Goal: Transaction & Acquisition: Purchase product/service

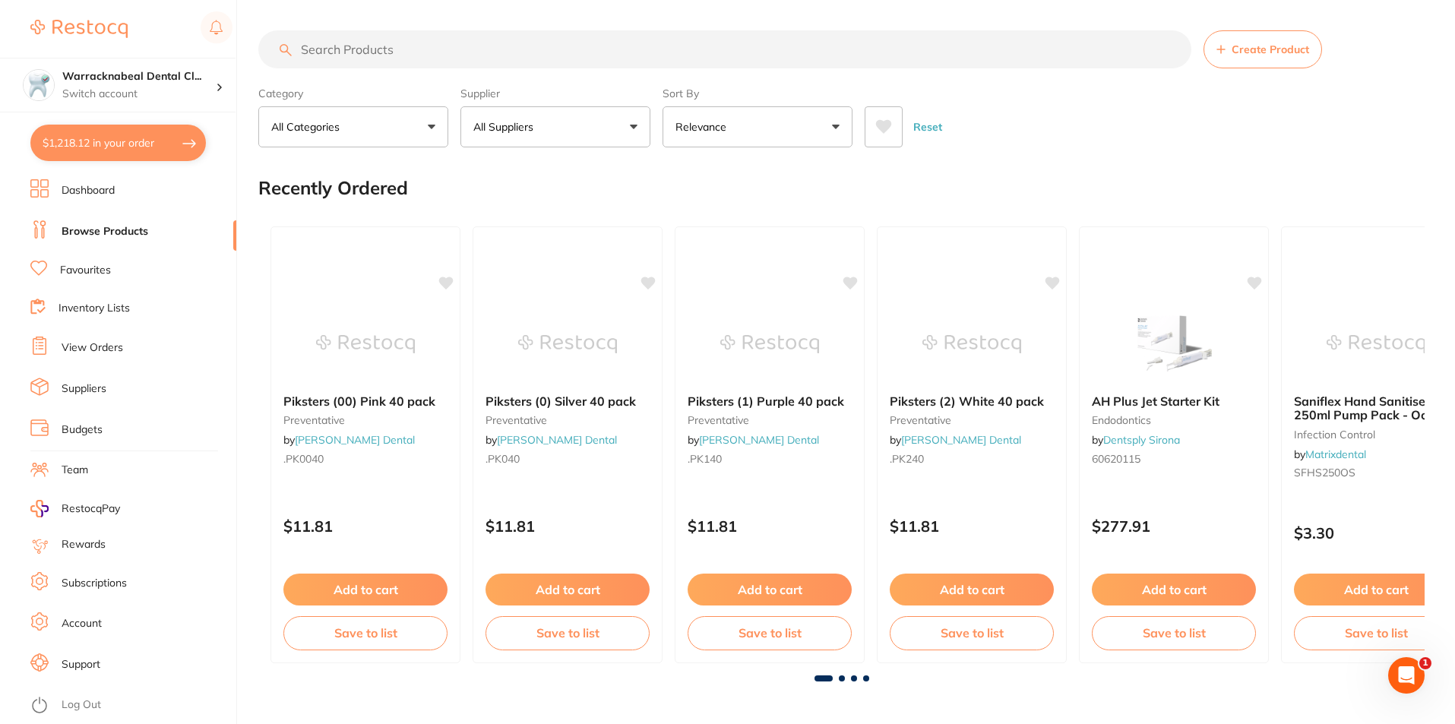
click at [110, 148] on button "$1,218.12 in your order" at bounding box center [118, 143] width 176 height 36
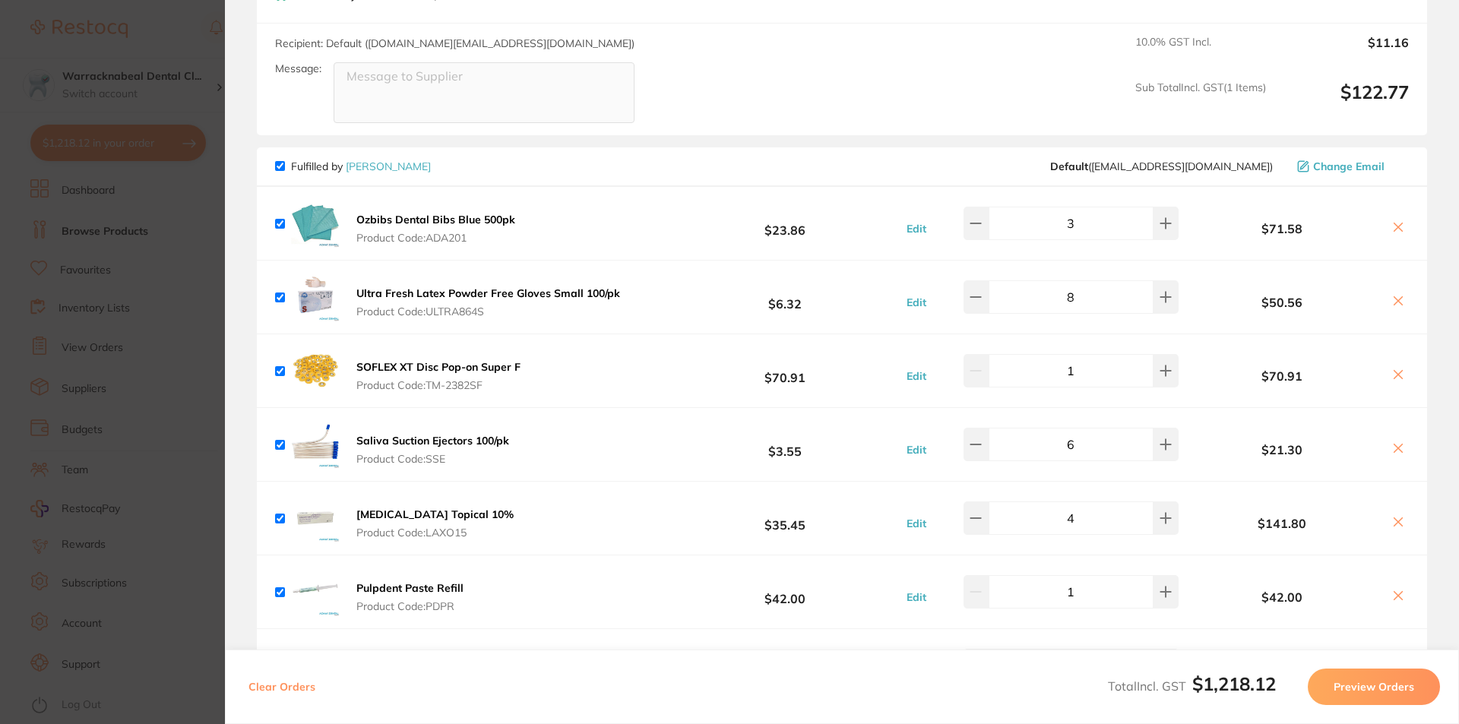
scroll to position [304, 0]
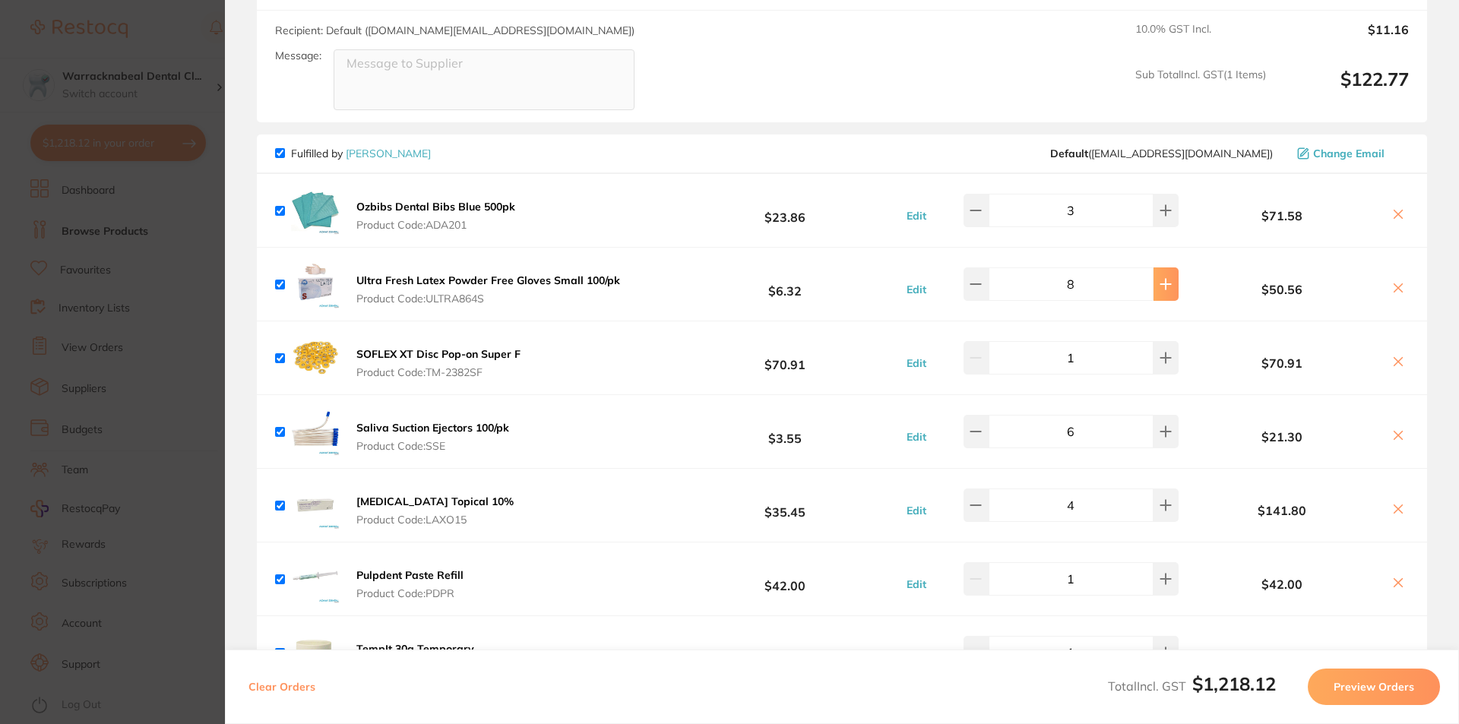
click at [1161, 283] on icon at bounding box center [1166, 284] width 10 height 10
type input "9"
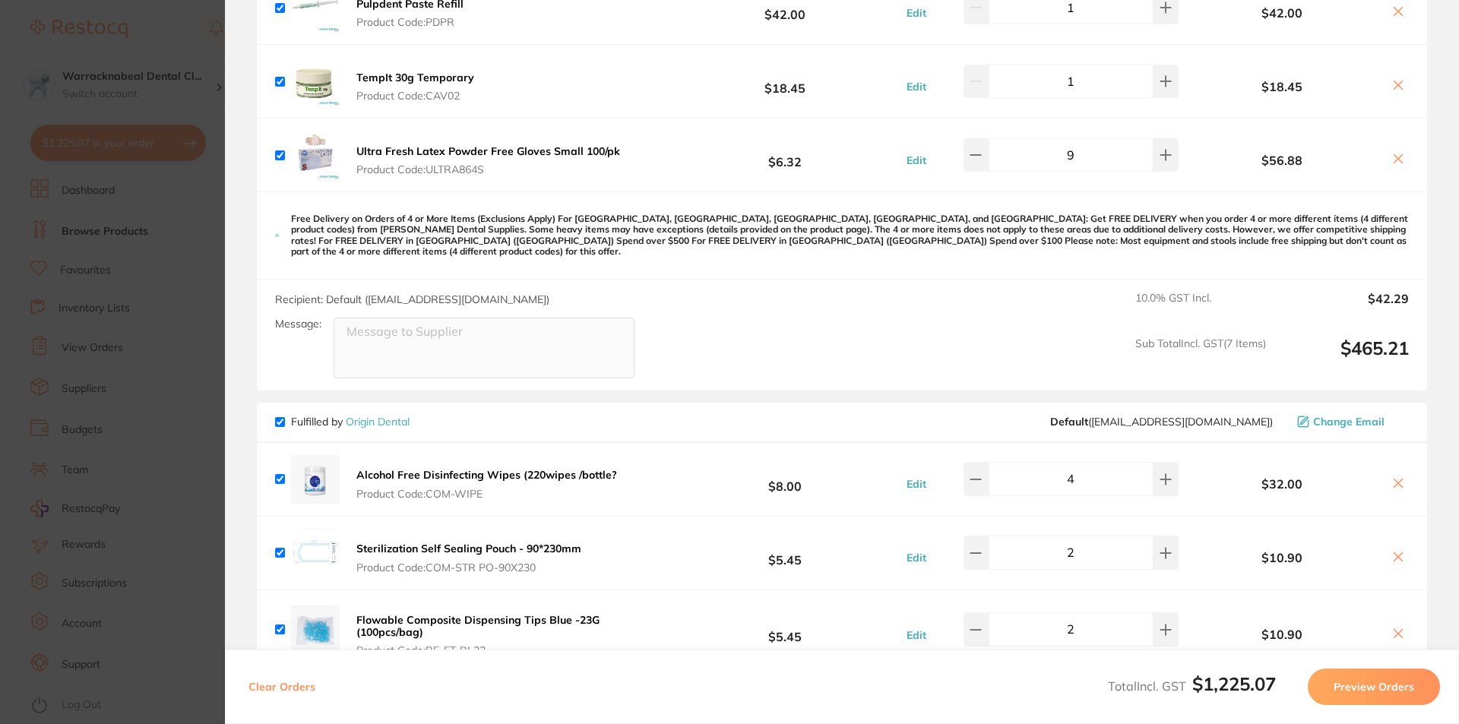
scroll to position [836, 0]
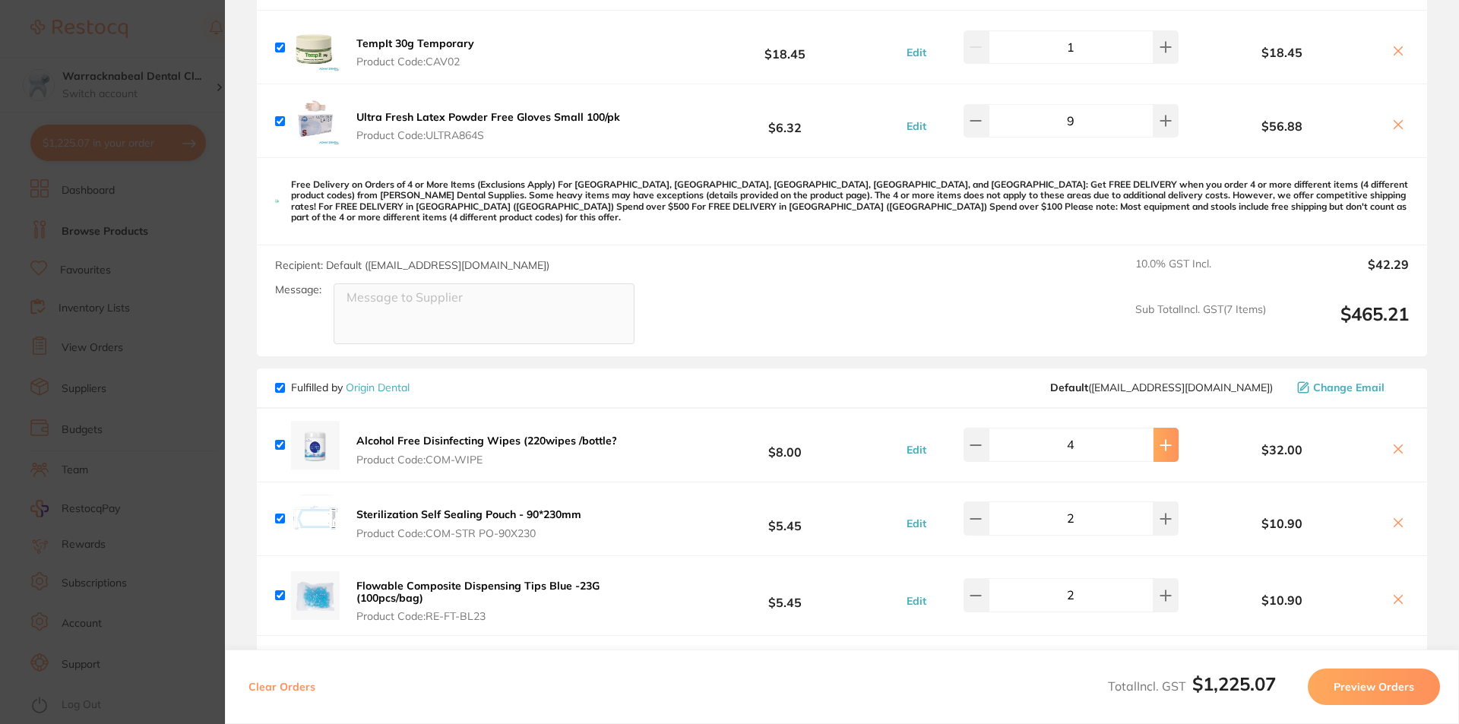
click at [1169, 448] on button at bounding box center [1165, 444] width 25 height 33
type input "5"
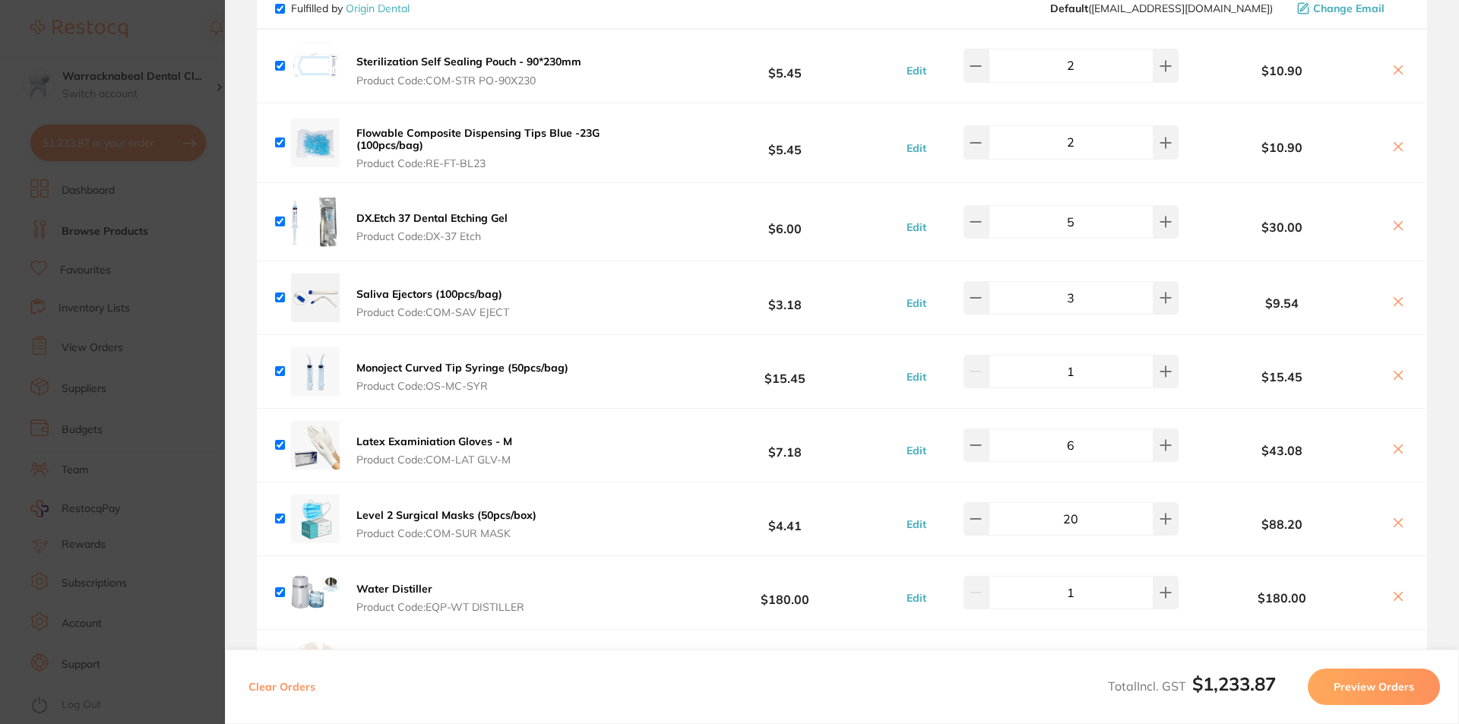
scroll to position [1216, 0]
click at [1178, 284] on div "Edit 3" at bounding box center [1040, 296] width 283 height 33
click at [1141, 280] on input "3" at bounding box center [1070, 296] width 165 height 33
click at [1153, 280] on button at bounding box center [1165, 296] width 25 height 33
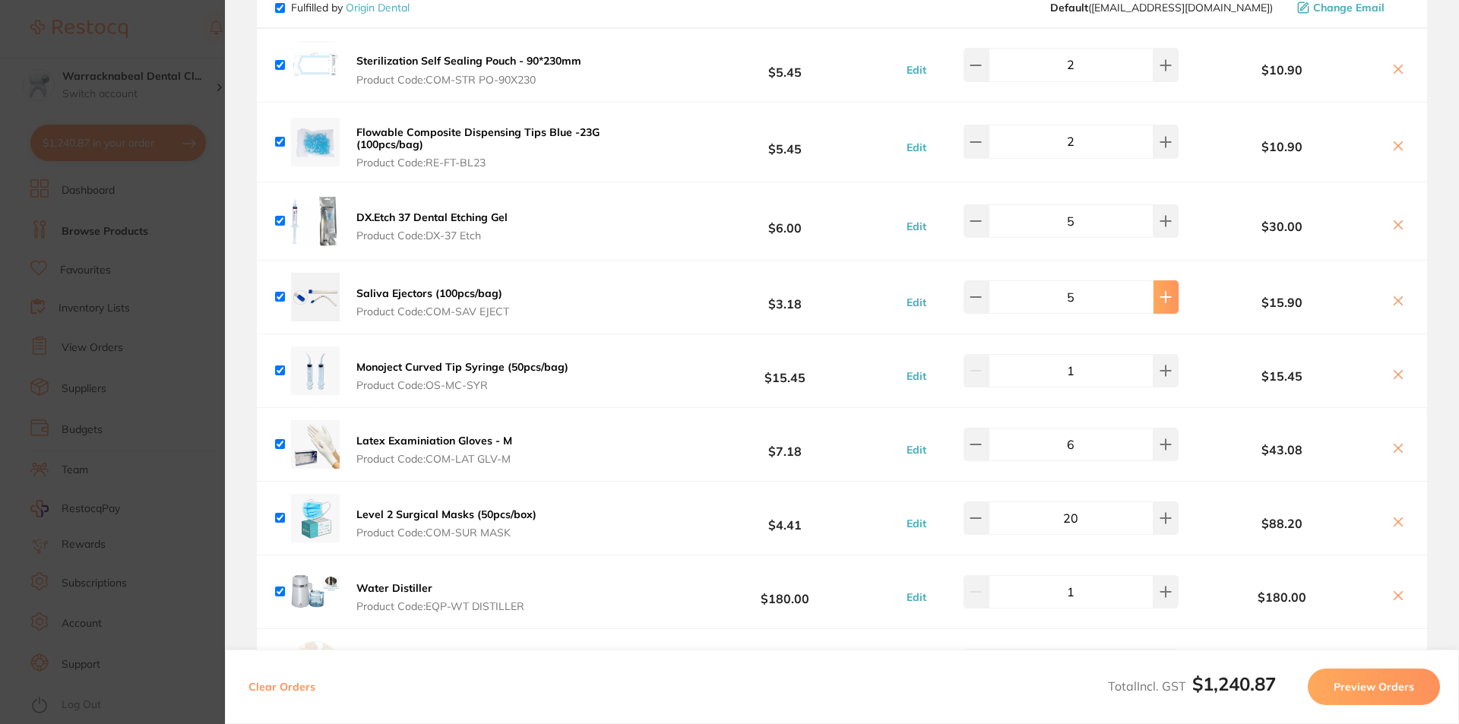
click at [1153, 280] on button at bounding box center [1165, 296] width 25 height 33
type input "6"
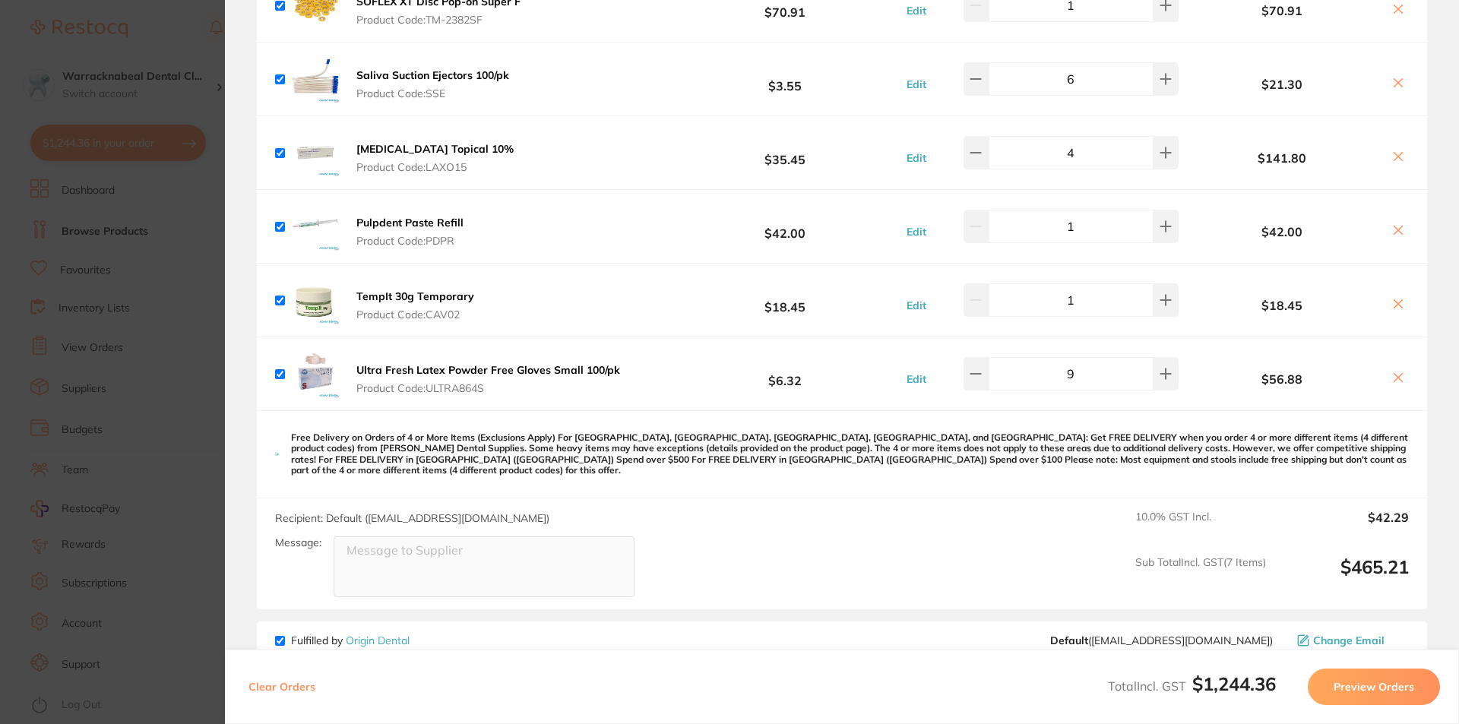
scroll to position [380, 0]
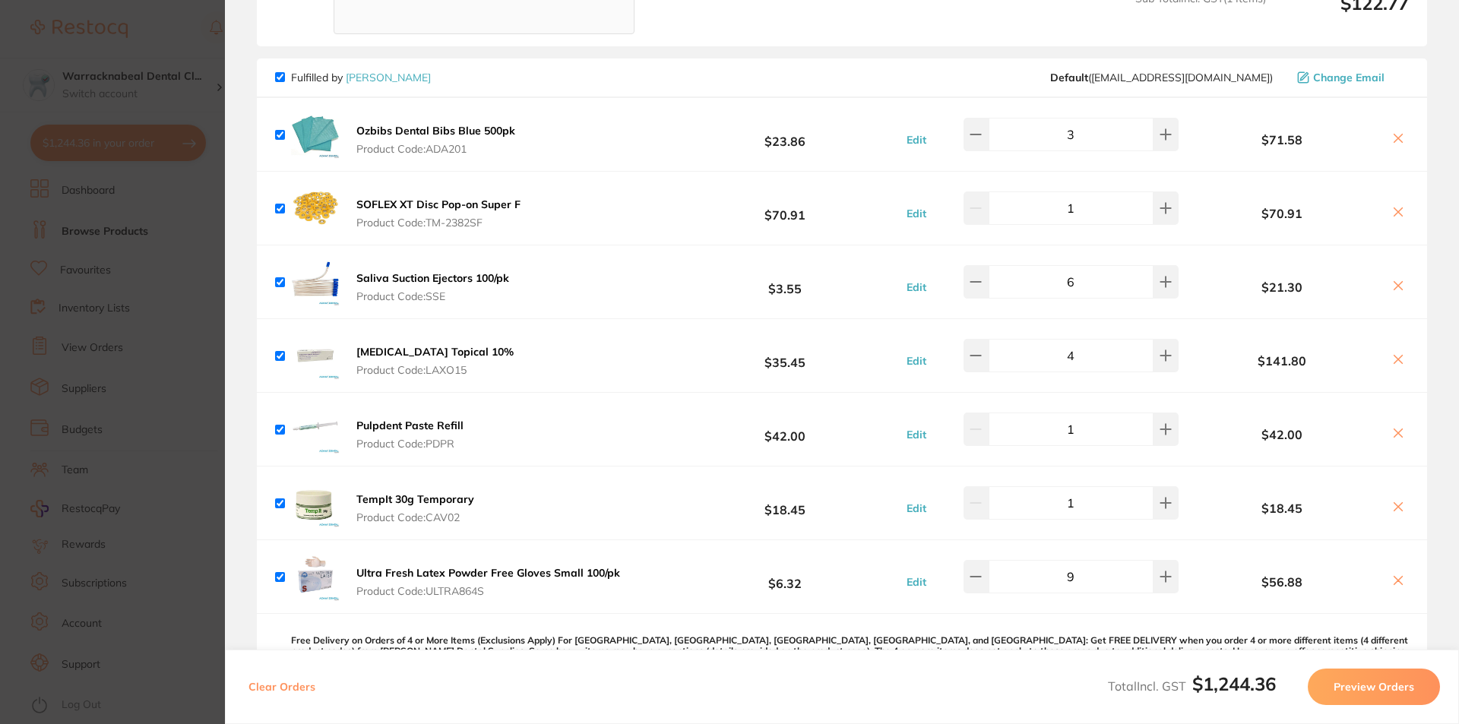
click at [1392, 286] on icon at bounding box center [1398, 286] width 12 height 12
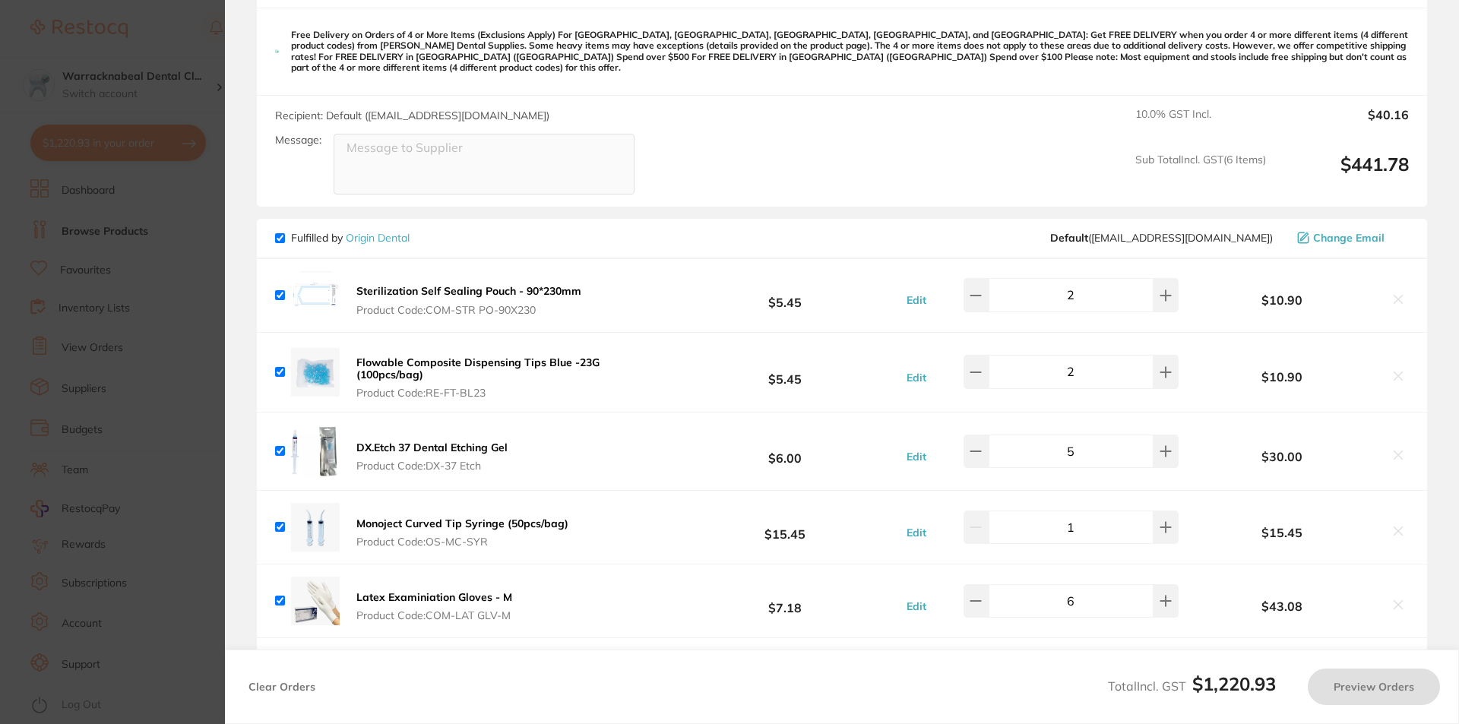
checkbox input "true"
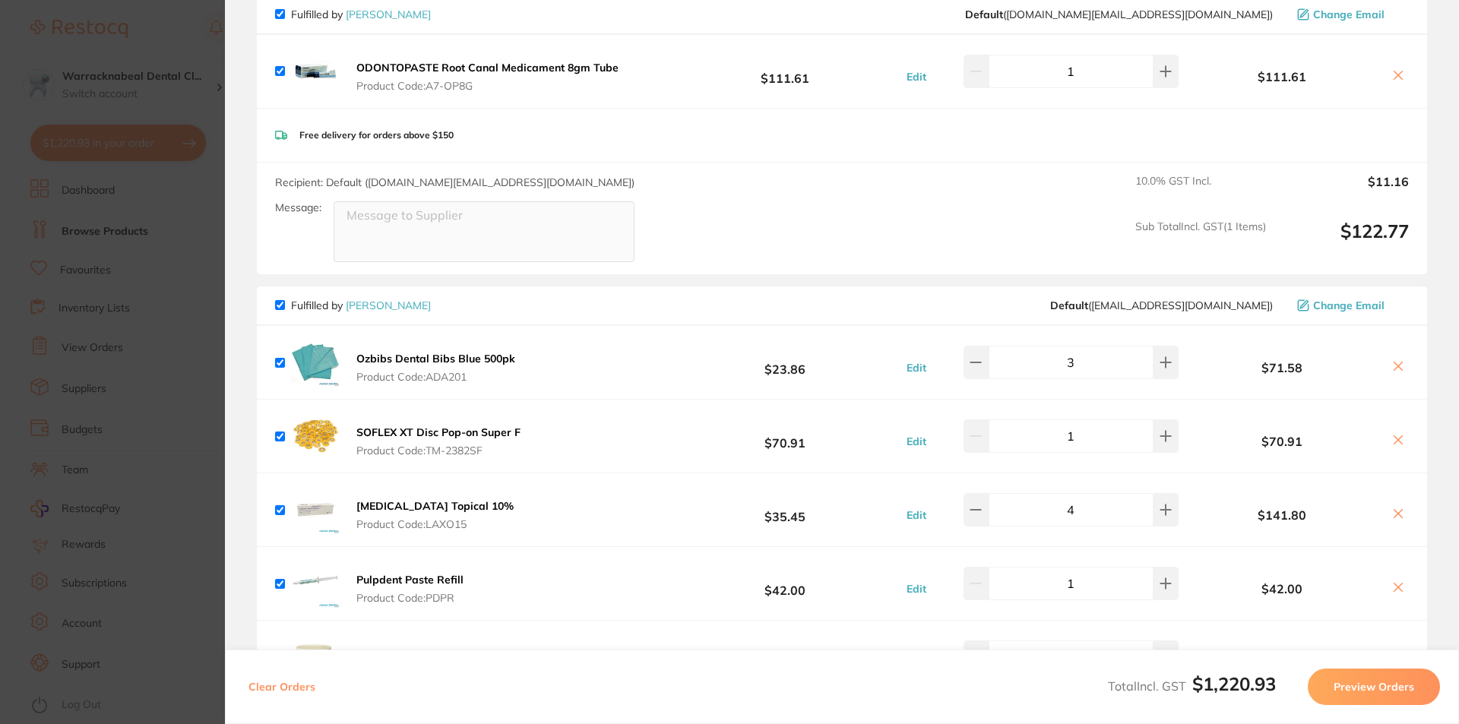
scroll to position [0, 0]
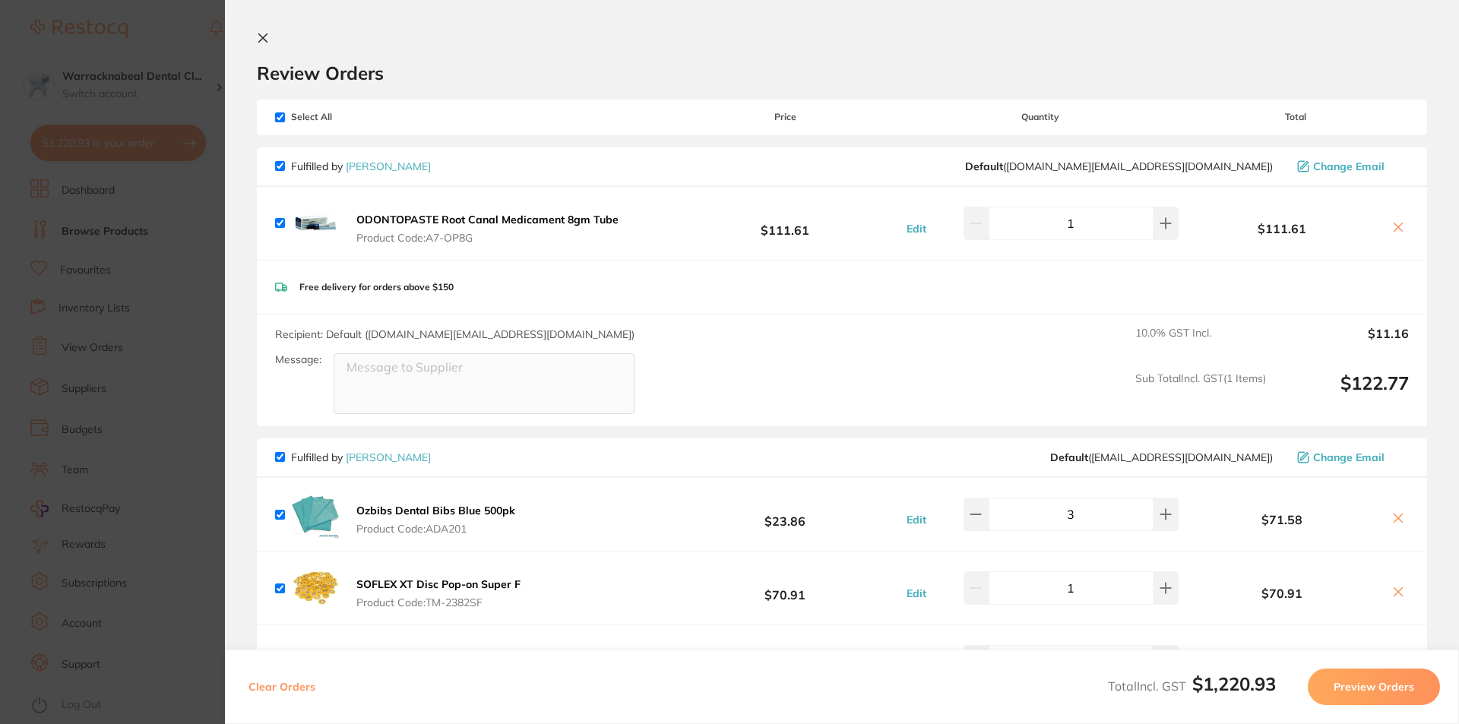
click at [258, 40] on icon at bounding box center [263, 38] width 12 height 12
